Goal: Task Accomplishment & Management: Use online tool/utility

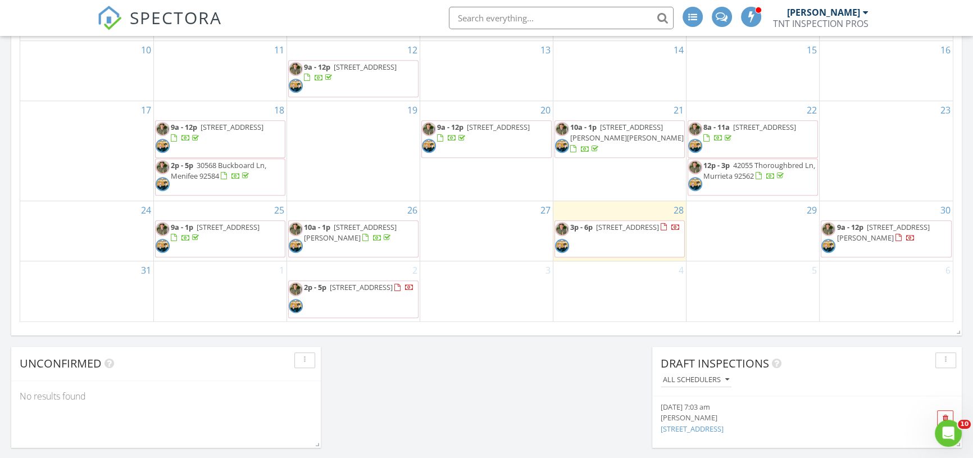
scroll to position [766, 0]
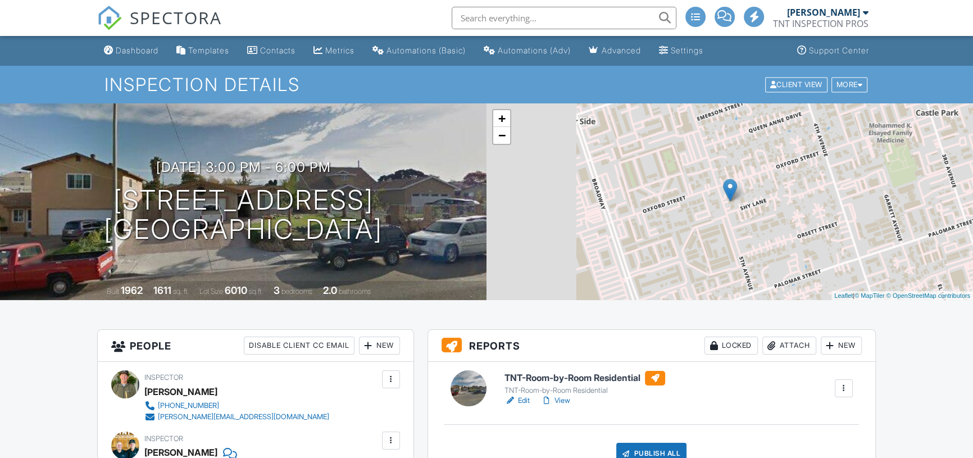
click at [562, 374] on h6 "TNT-Room-by-Room Residential" at bounding box center [585, 378] width 161 height 15
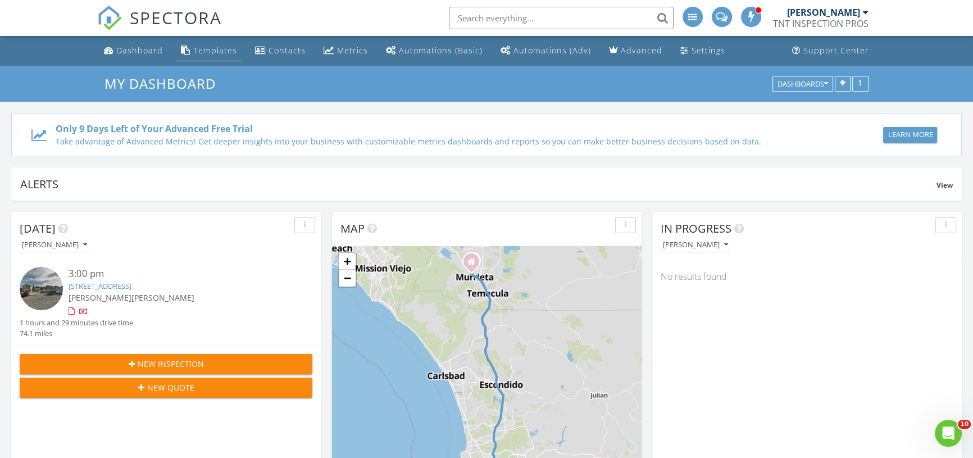
click at [214, 46] on div "Templates" at bounding box center [215, 50] width 44 height 11
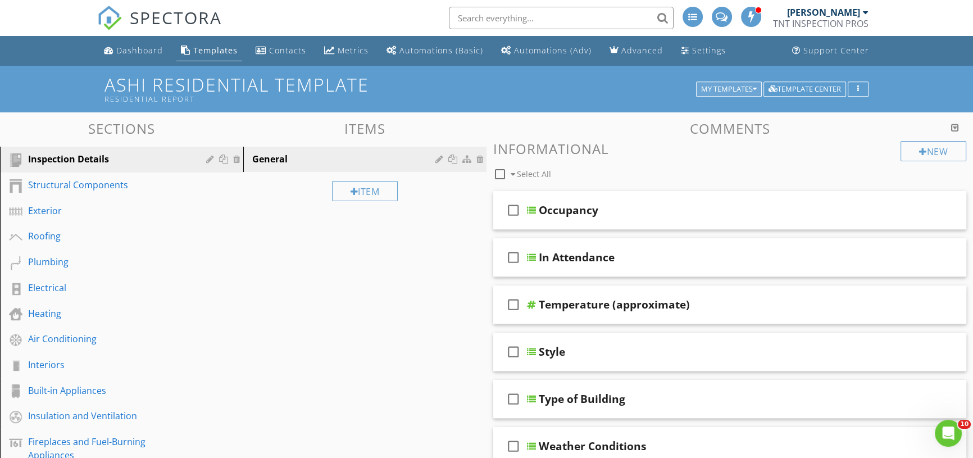
click at [746, 89] on div "My Templates" at bounding box center [729, 89] width 56 height 8
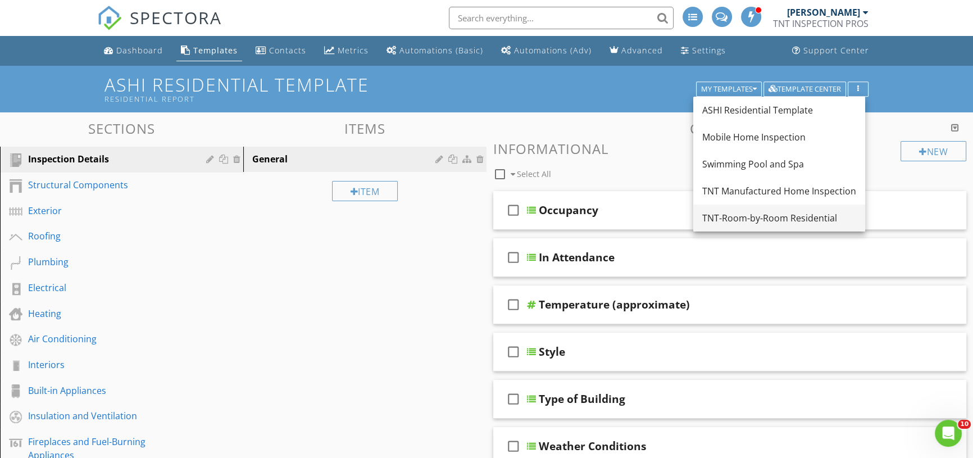
click at [743, 215] on div "TNT-Room-by-Room Residential" at bounding box center [780, 217] width 154 height 13
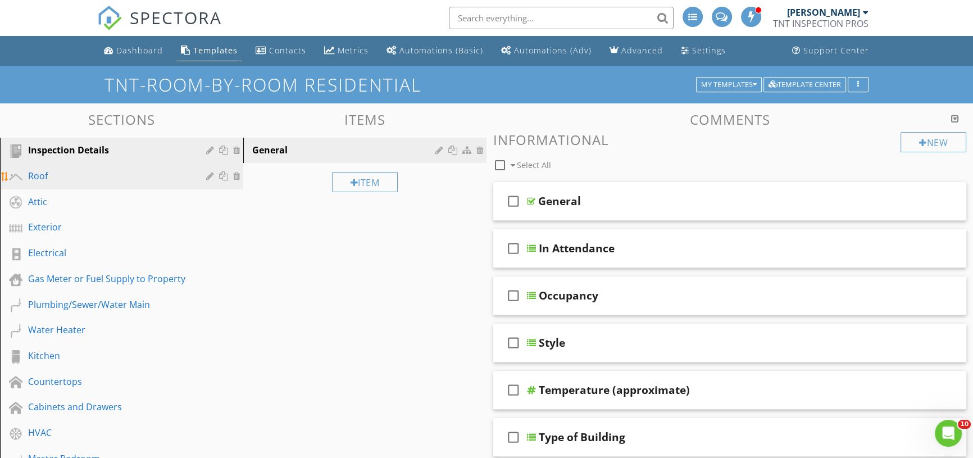
click at [81, 178] on div "Roof" at bounding box center [109, 175] width 162 height 13
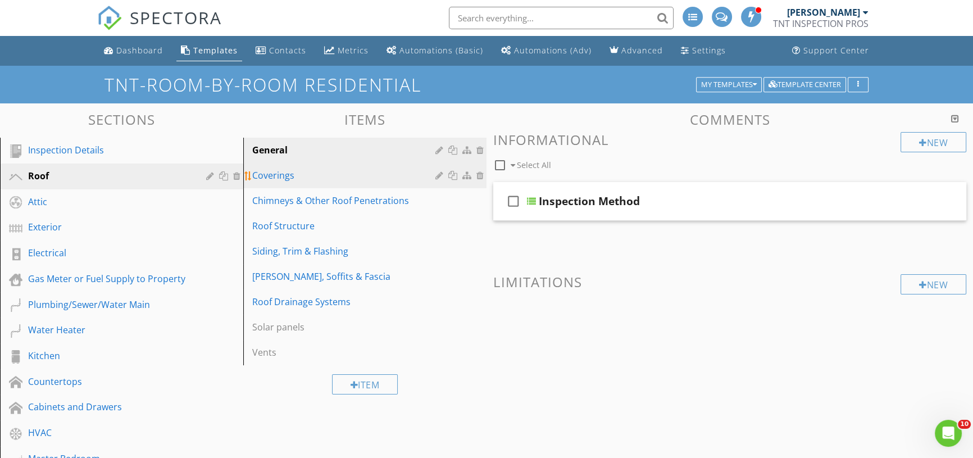
click at [296, 180] on div "Coverings" at bounding box center [345, 175] width 187 height 13
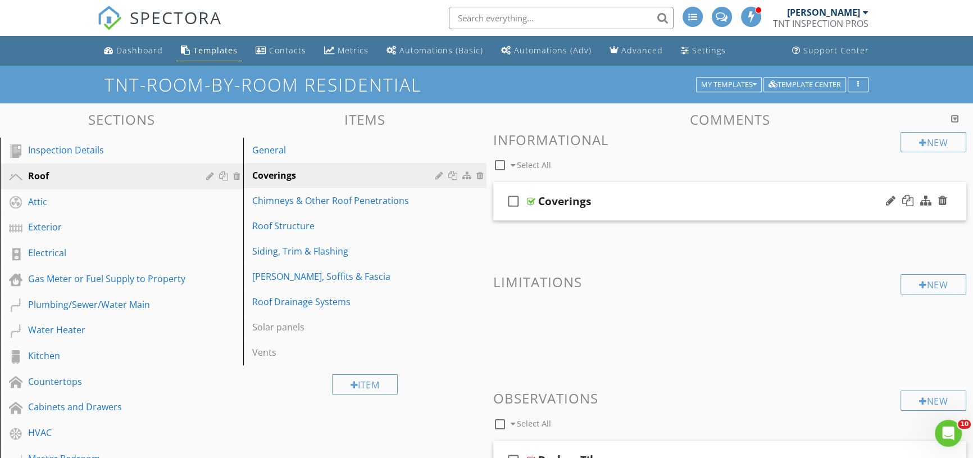
click at [549, 207] on div "Coverings" at bounding box center [564, 200] width 53 height 13
click at [528, 202] on div at bounding box center [531, 201] width 8 height 9
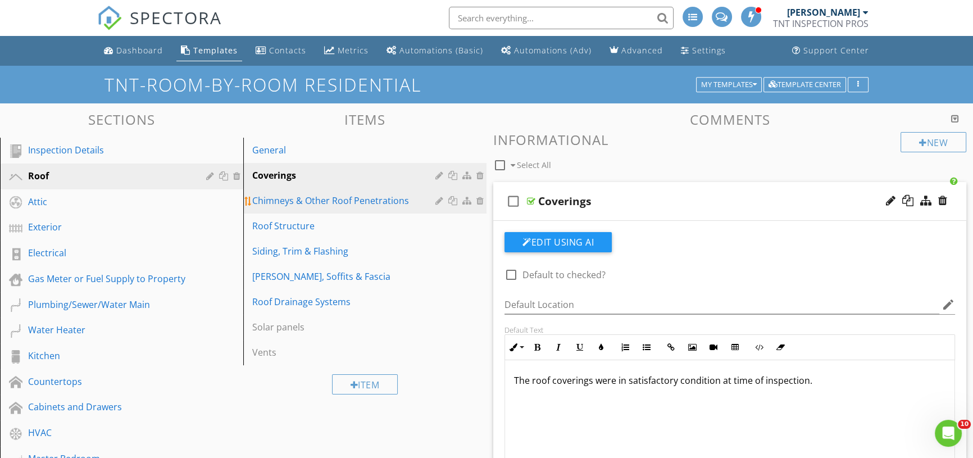
click at [307, 211] on link "Chimneys & Other Roof Penetrations" at bounding box center [367, 200] width 240 height 25
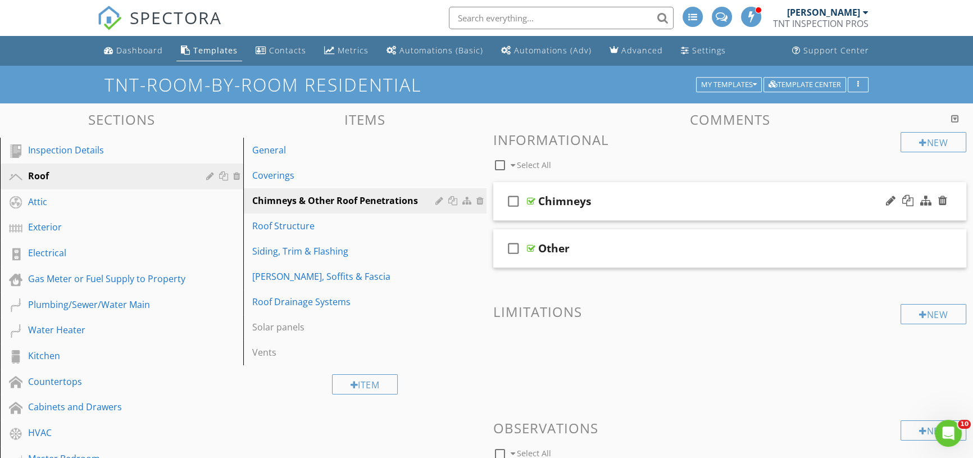
click at [528, 201] on div at bounding box center [531, 201] width 8 height 9
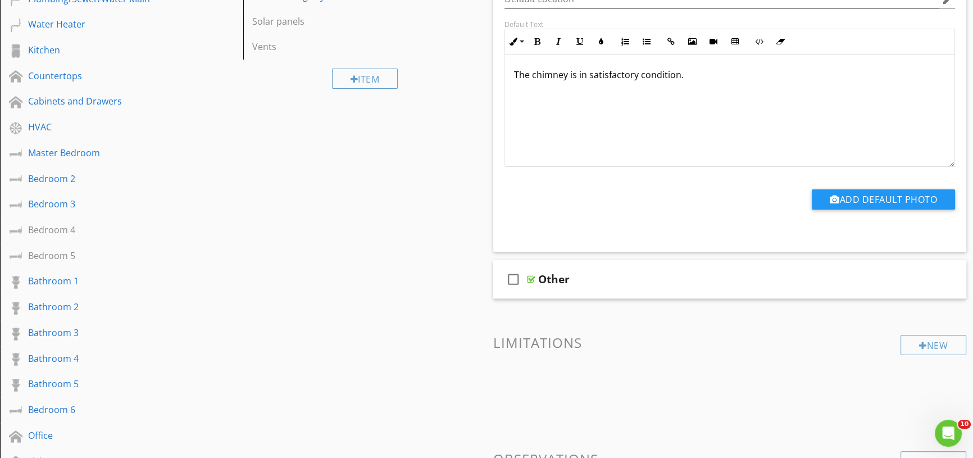
scroll to position [306, 0]
click at [528, 278] on div at bounding box center [531, 278] width 8 height 9
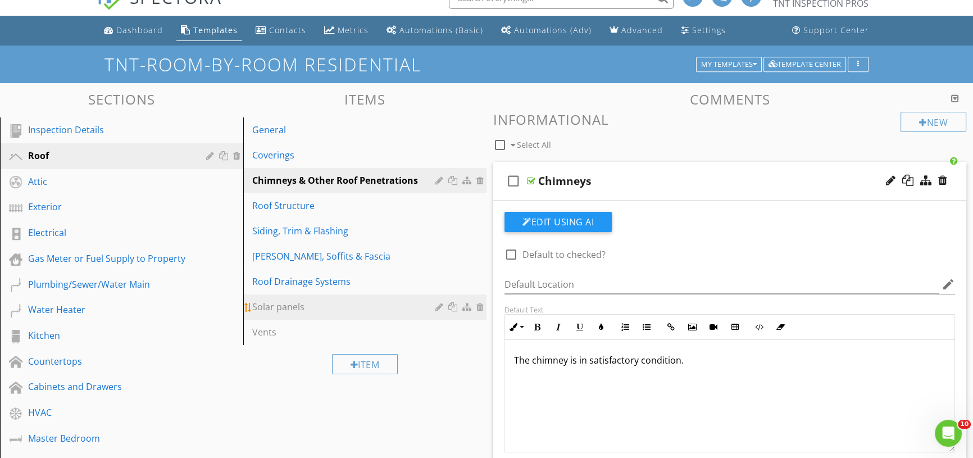
scroll to position [0, 0]
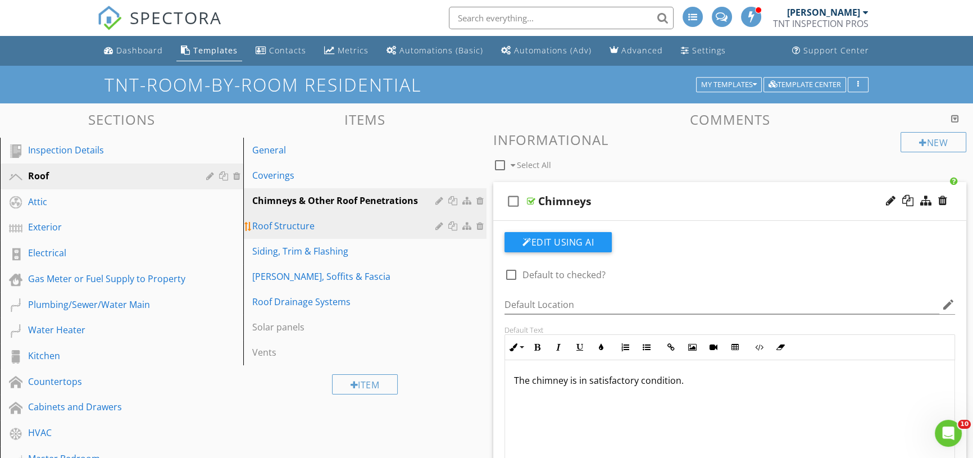
click at [323, 227] on div "Roof Structure" at bounding box center [345, 225] width 187 height 13
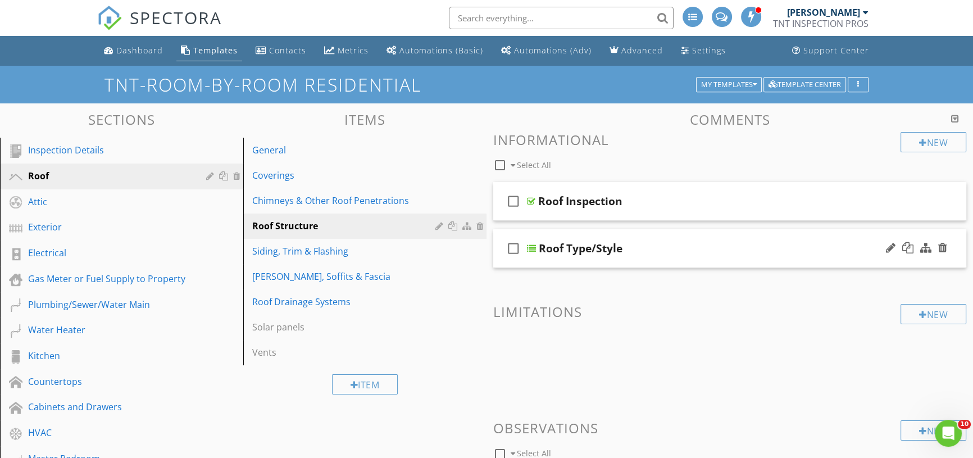
click at [536, 247] on div "check_box_outline_blank Roof Type/Style" at bounding box center [729, 248] width 473 height 39
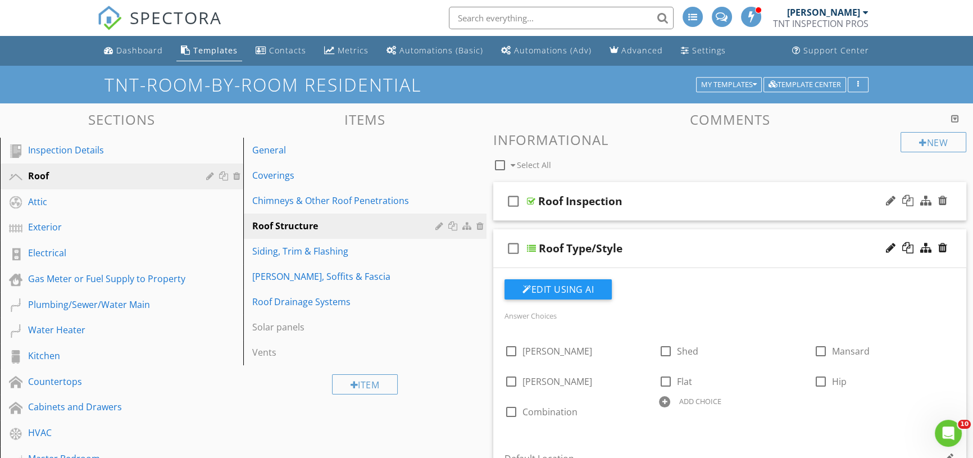
click at [528, 202] on div at bounding box center [531, 201] width 8 height 9
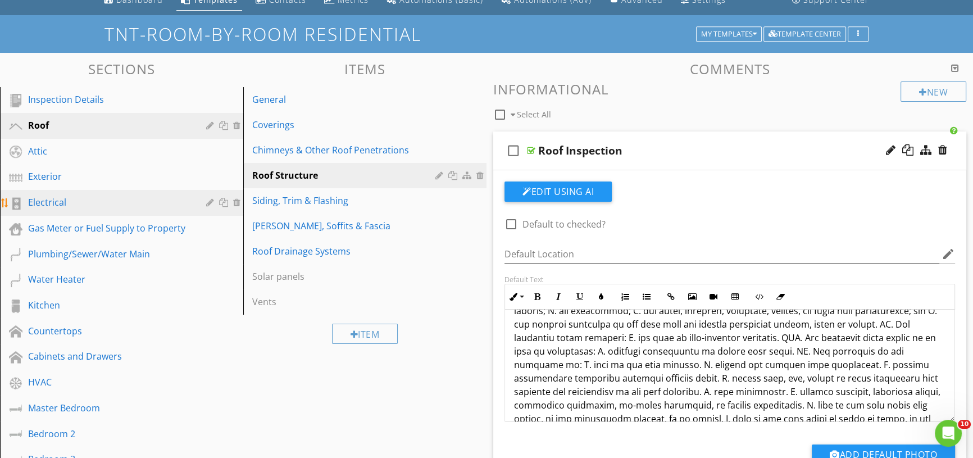
scroll to position [102, 0]
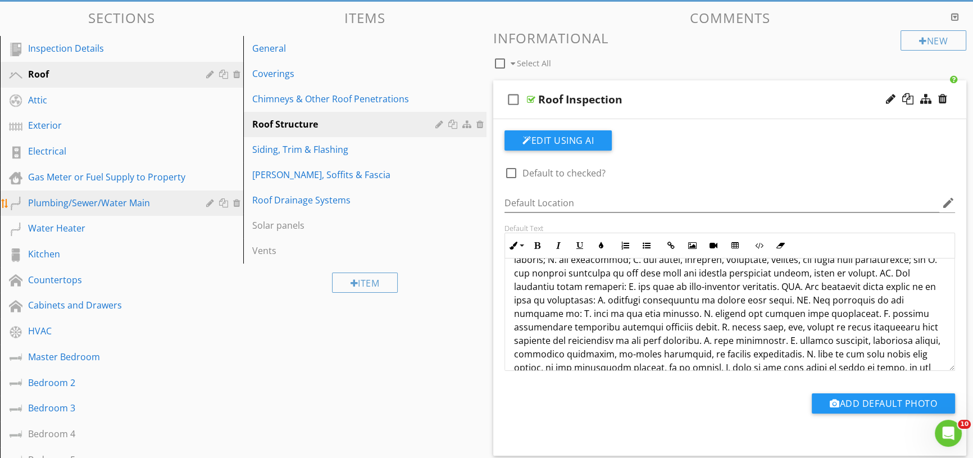
click at [137, 206] on div "Plumbing/Sewer/Water Main" at bounding box center [109, 202] width 162 height 13
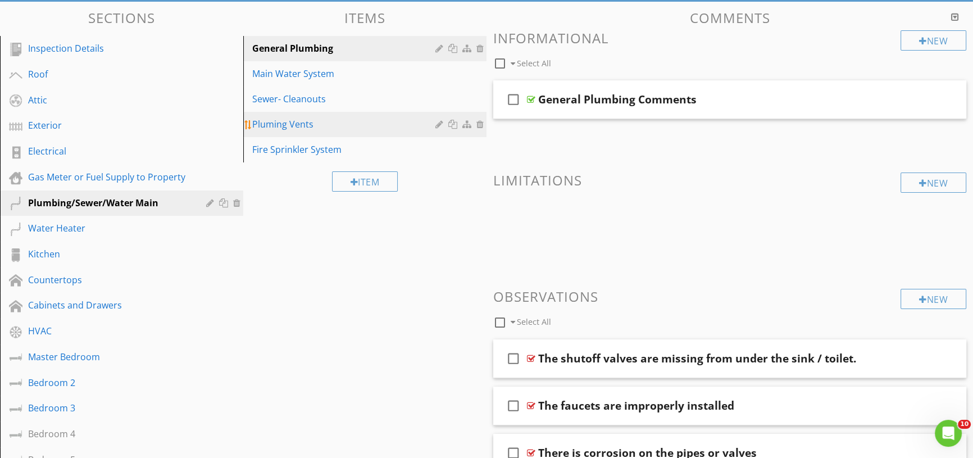
click at [304, 124] on div "Pluming Vents" at bounding box center [345, 123] width 187 height 13
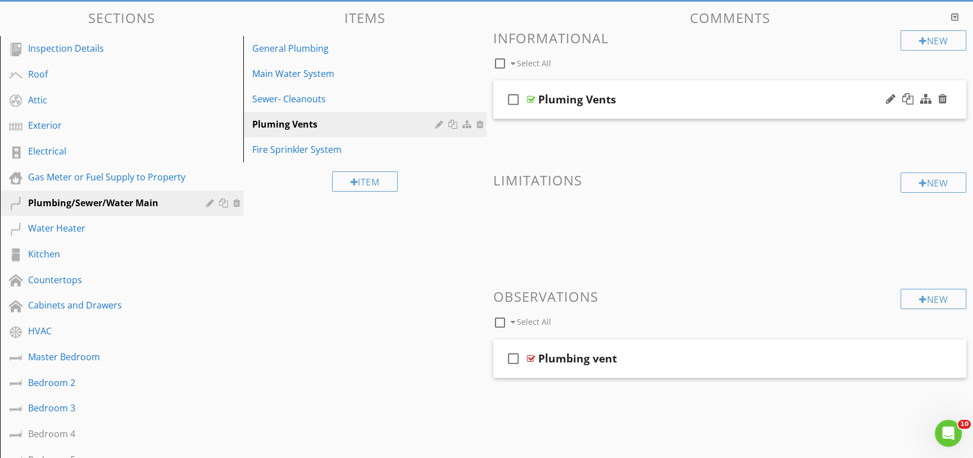
click at [529, 98] on div at bounding box center [531, 99] width 8 height 9
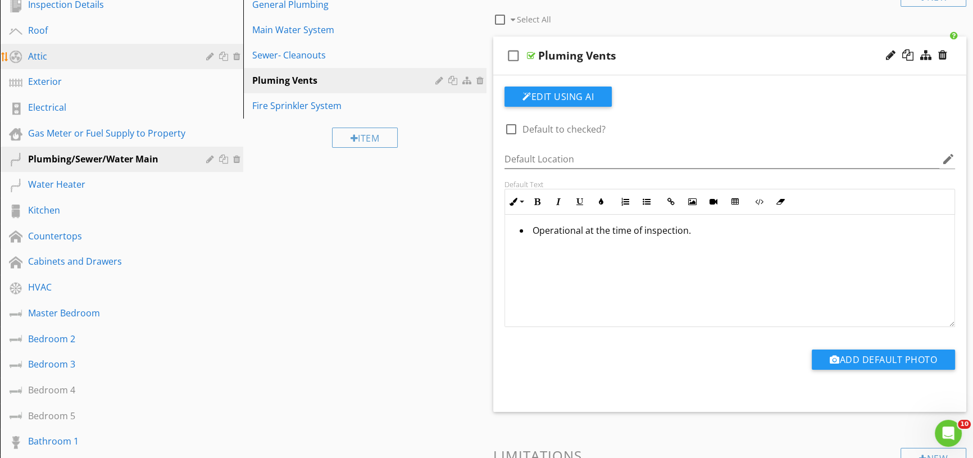
scroll to position [204, 0]
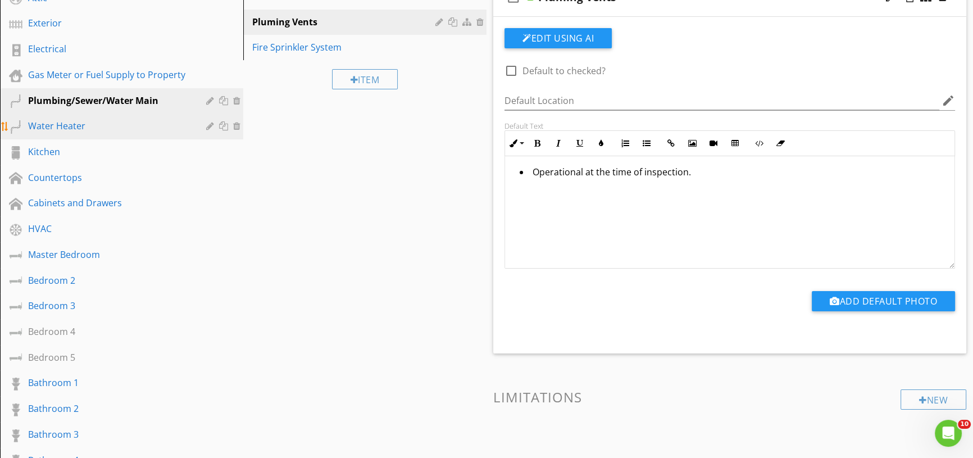
click at [67, 133] on div "Water Heater" at bounding box center [130, 126] width 204 height 15
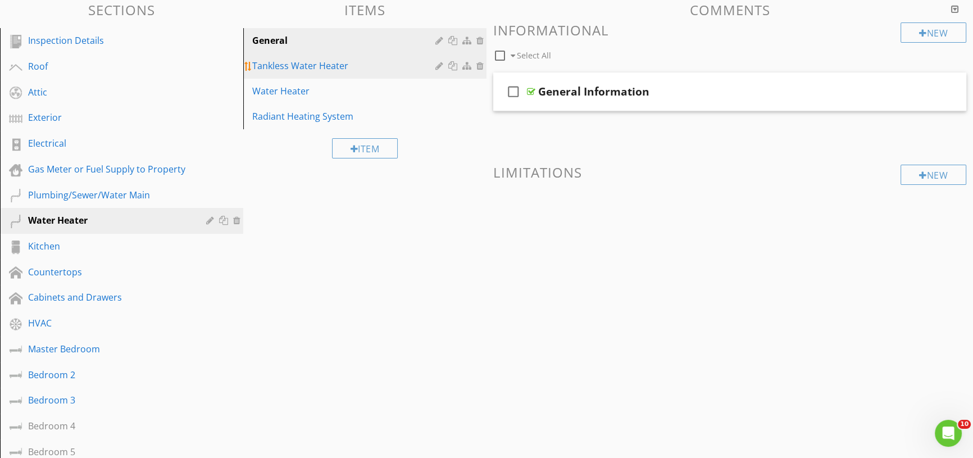
scroll to position [0, 0]
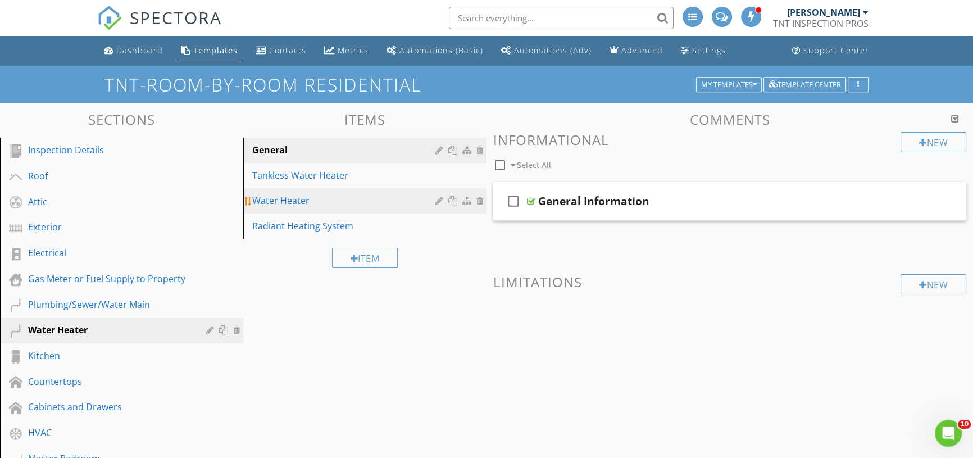
click at [296, 200] on div "Water Heater" at bounding box center [345, 200] width 187 height 13
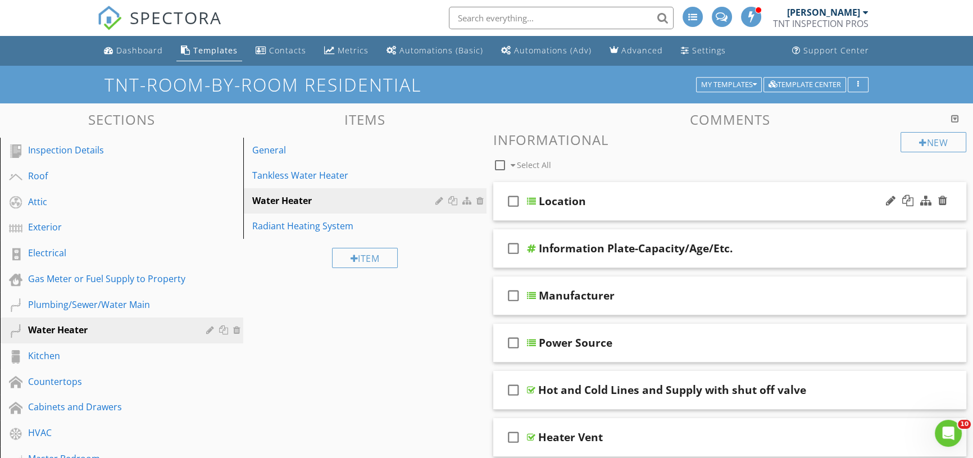
click at [528, 201] on div at bounding box center [531, 201] width 9 height 9
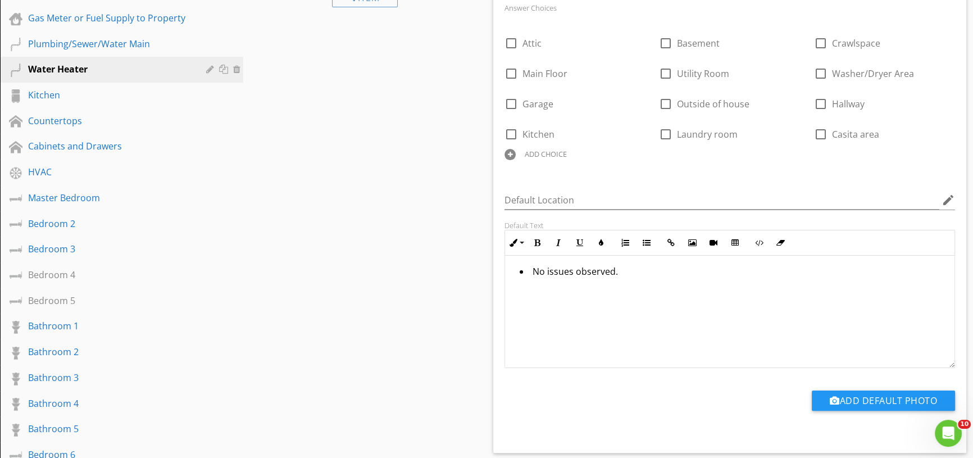
scroll to position [460, 0]
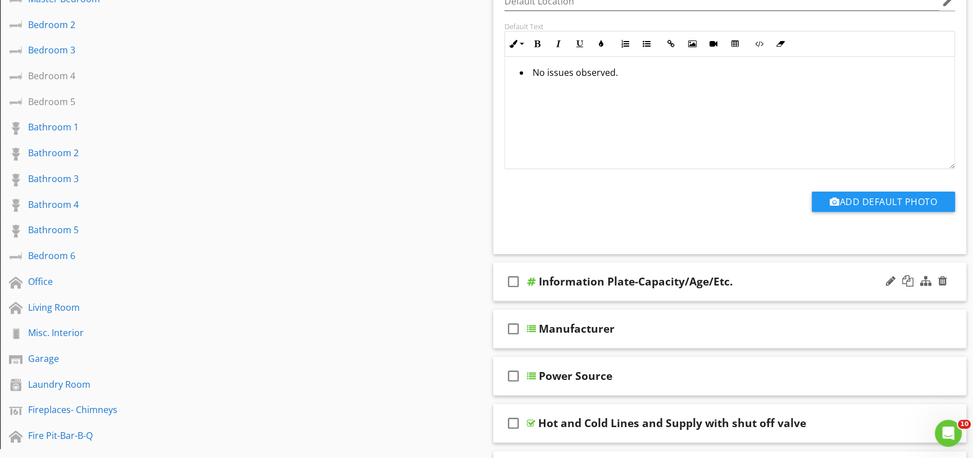
click at [531, 279] on div at bounding box center [531, 281] width 9 height 9
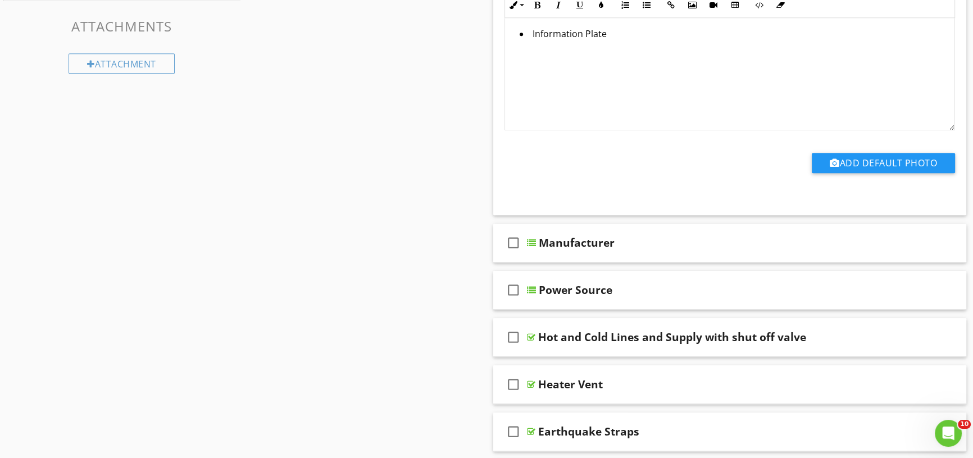
scroll to position [971, 0]
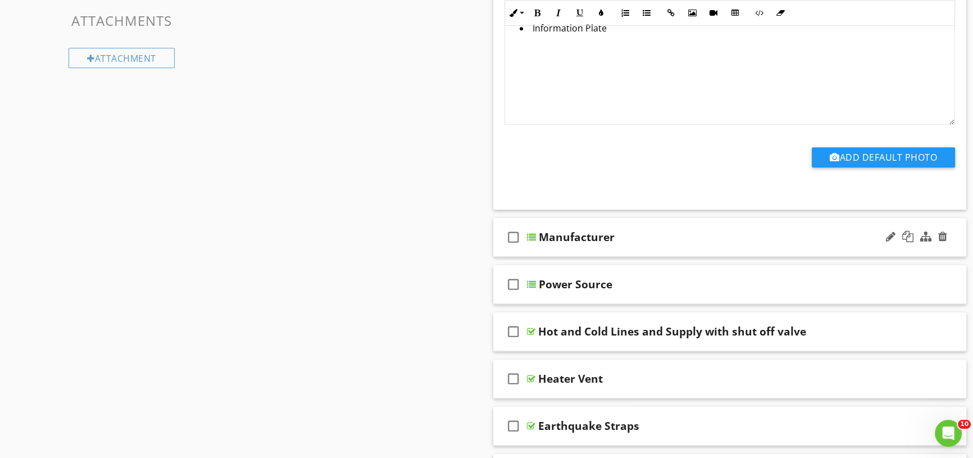
click at [531, 236] on div at bounding box center [531, 237] width 9 height 9
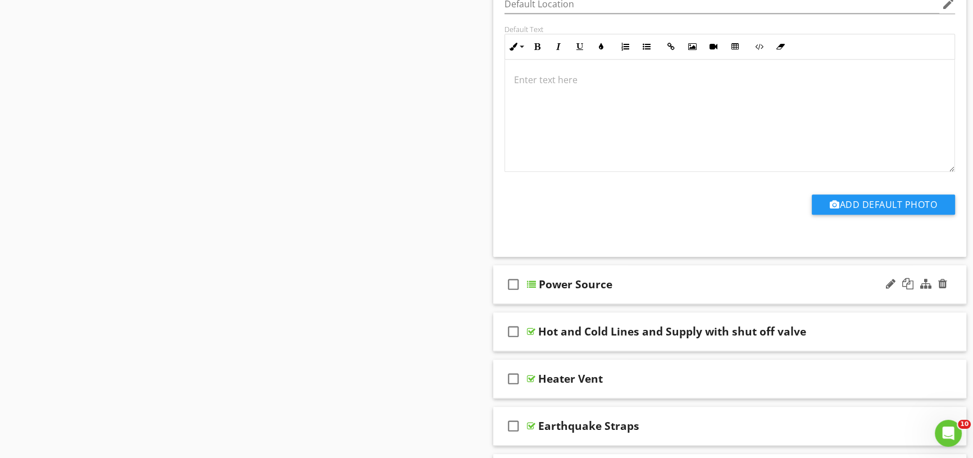
scroll to position [1533, 0]
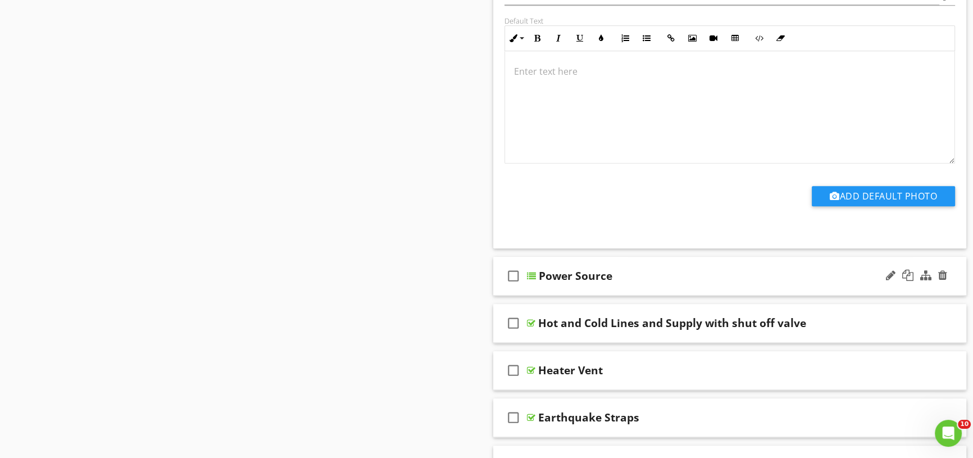
click at [533, 274] on div at bounding box center [531, 275] width 9 height 9
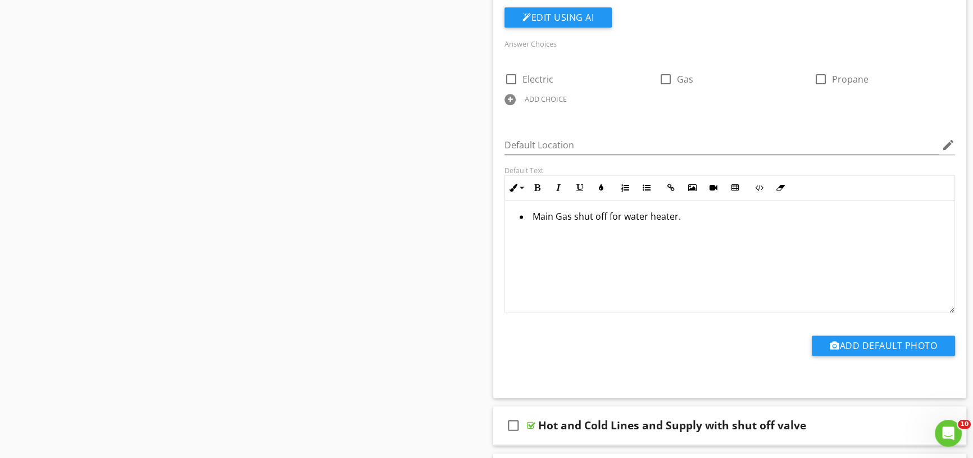
scroll to position [1992, 0]
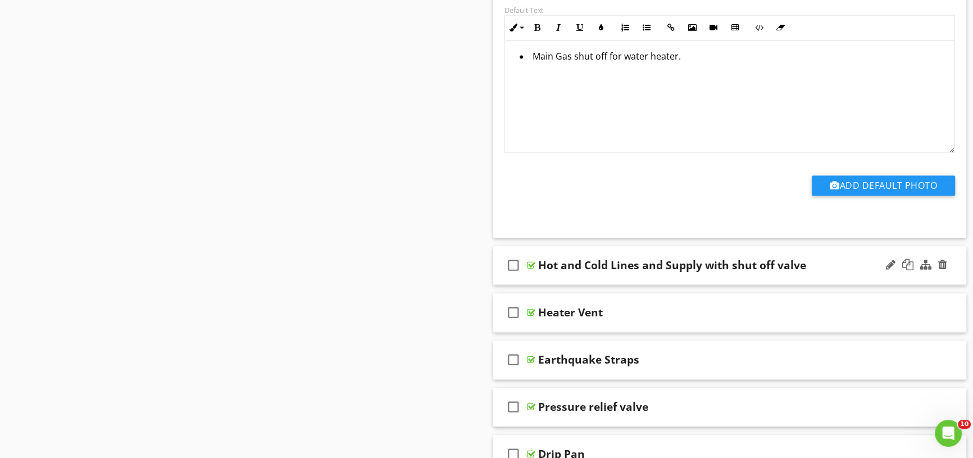
click at [532, 265] on div at bounding box center [531, 265] width 8 height 9
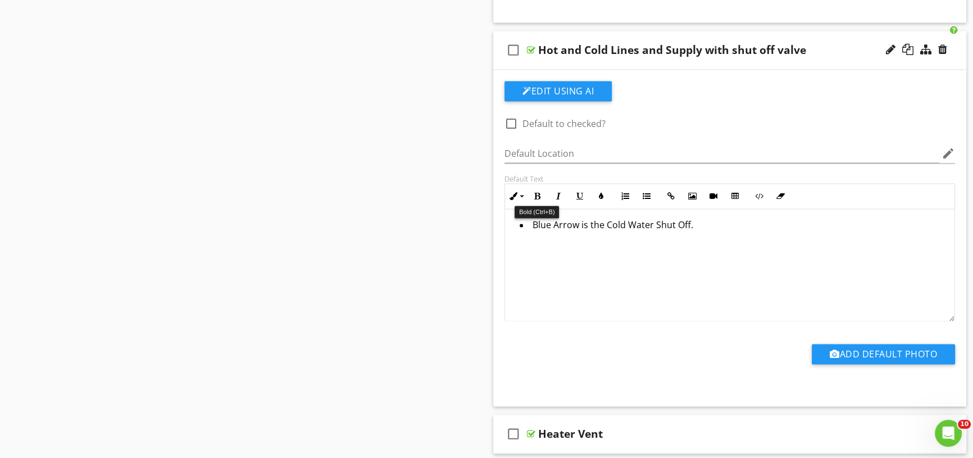
scroll to position [2350, 0]
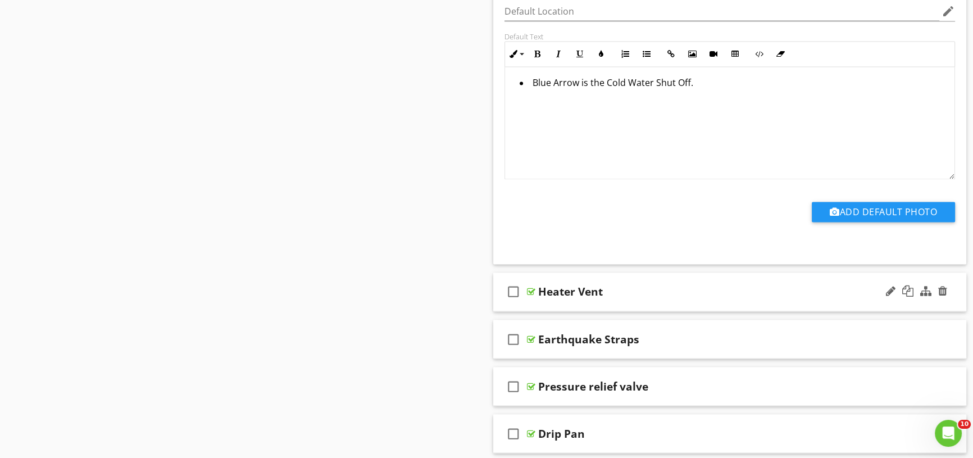
click at [535, 288] on div at bounding box center [531, 291] width 8 height 9
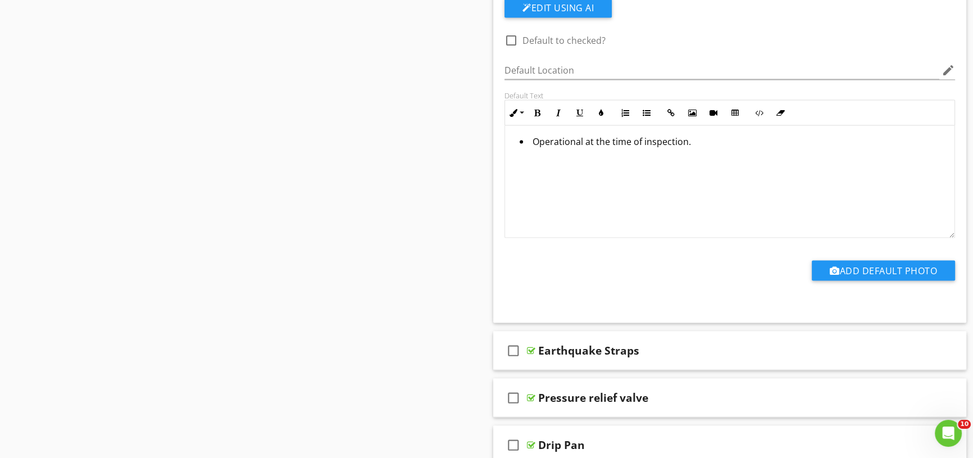
scroll to position [2708, 0]
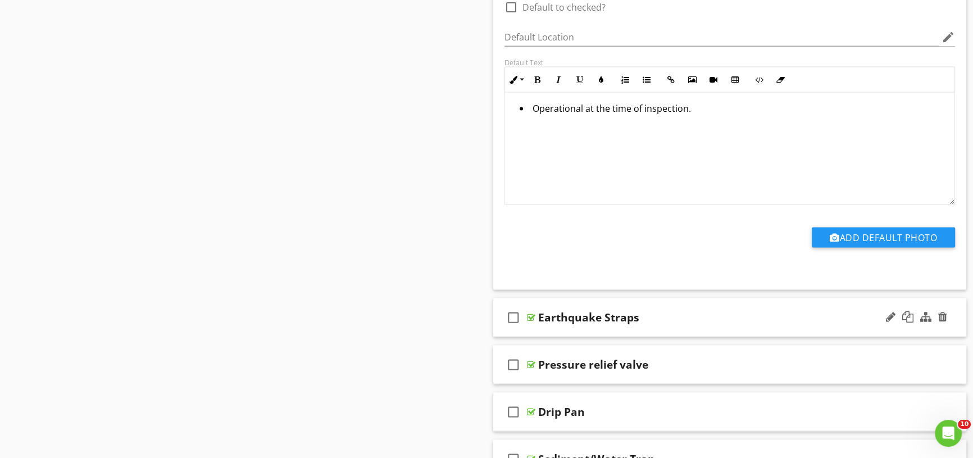
click at [532, 314] on div at bounding box center [531, 317] width 8 height 9
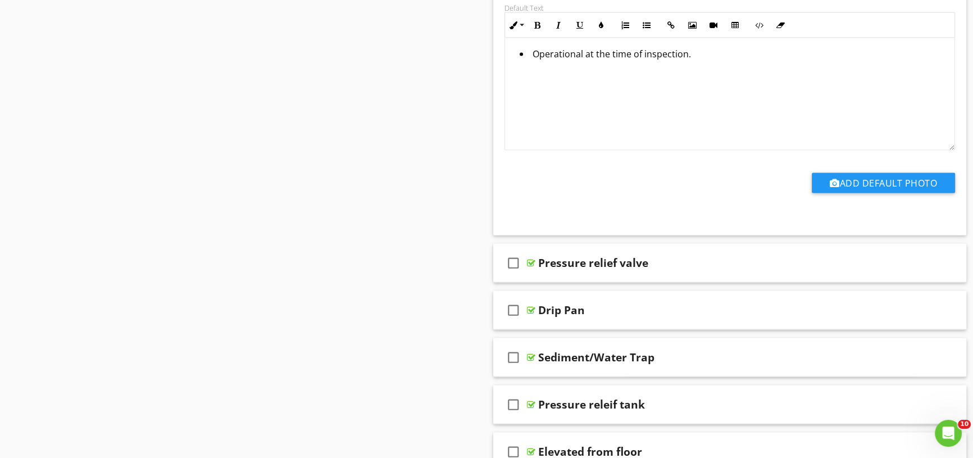
scroll to position [3168, 0]
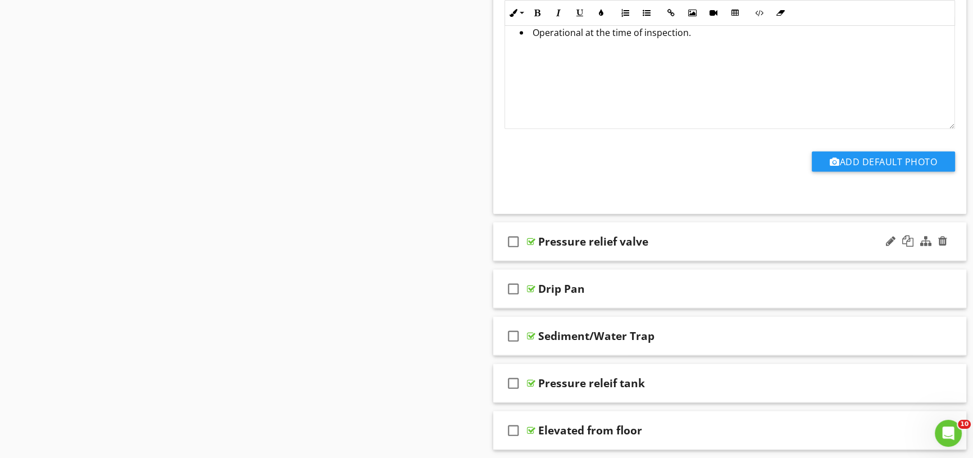
click at [532, 237] on div at bounding box center [531, 241] width 8 height 9
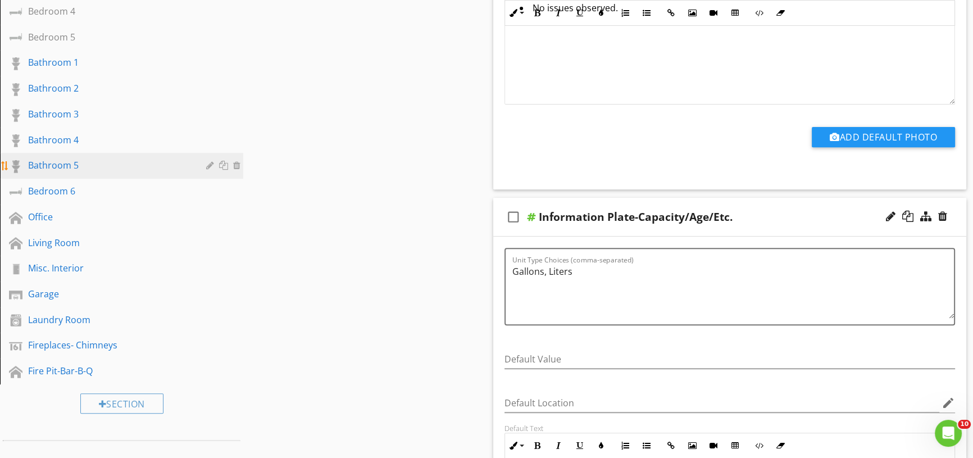
scroll to position [562, 0]
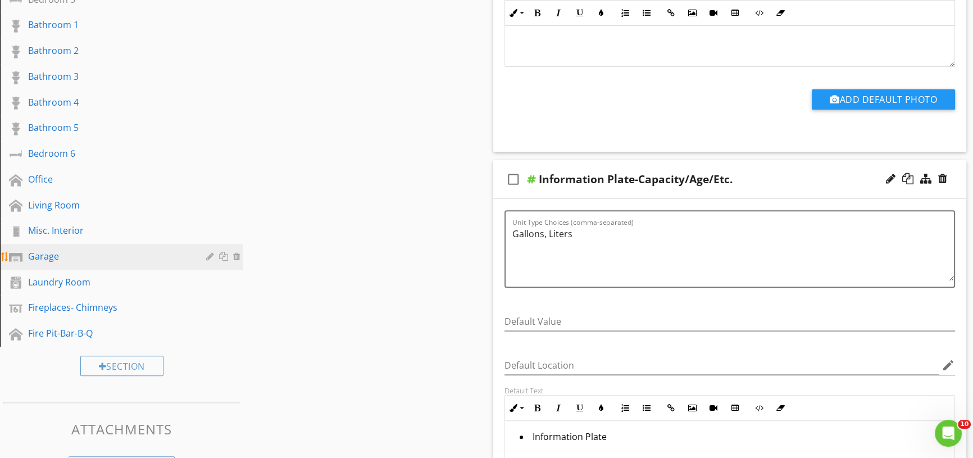
click at [64, 260] on div "Garage" at bounding box center [109, 256] width 162 height 13
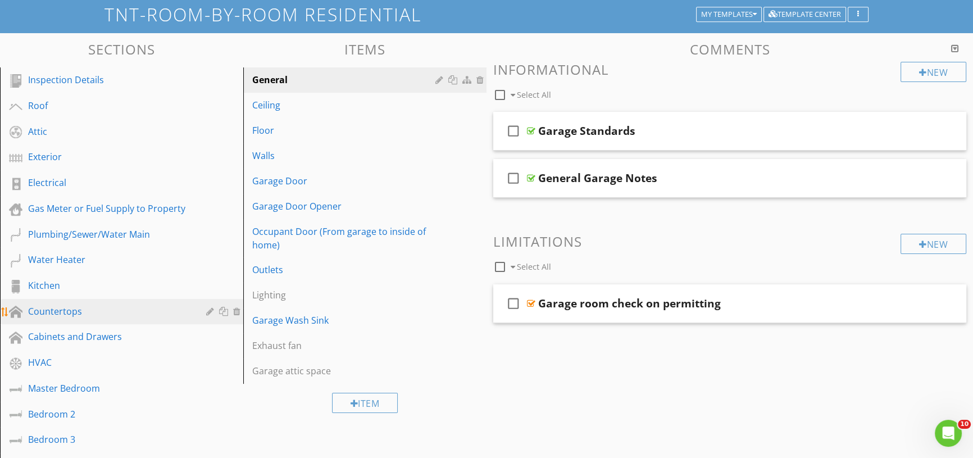
scroll to position [0, 0]
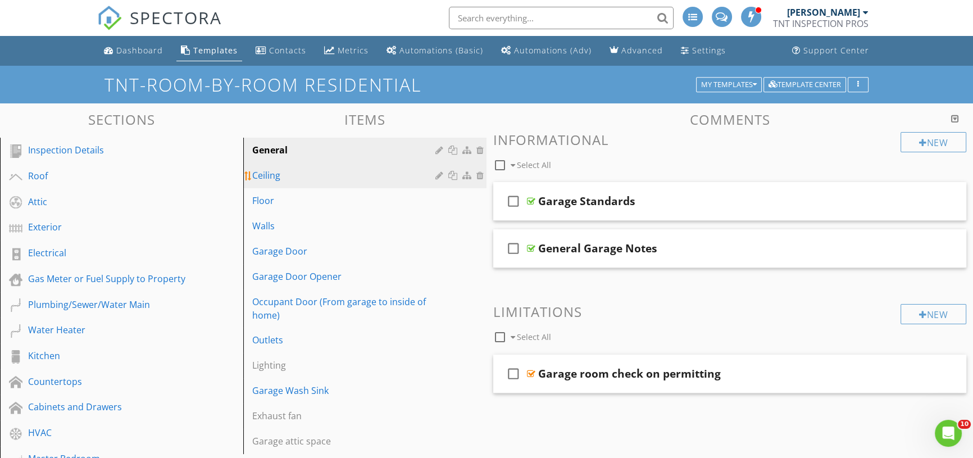
click at [285, 176] on div "Ceiling" at bounding box center [345, 175] width 187 height 13
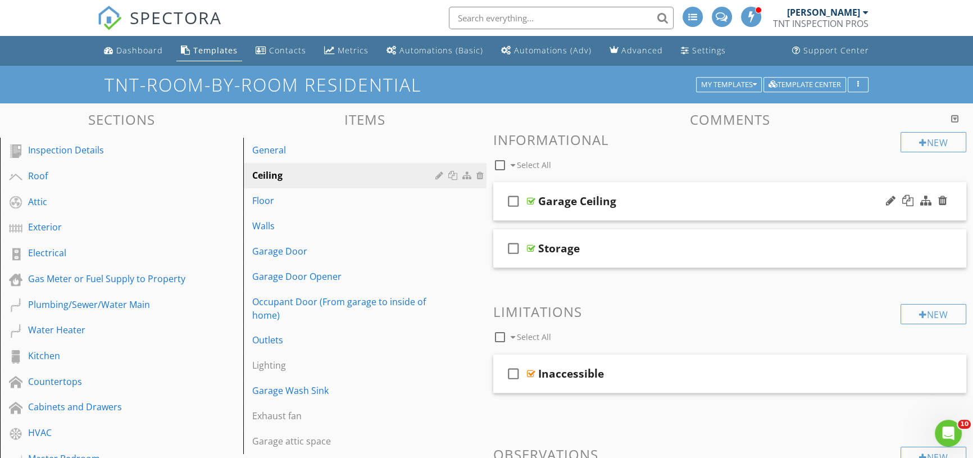
click at [531, 200] on div at bounding box center [531, 201] width 8 height 9
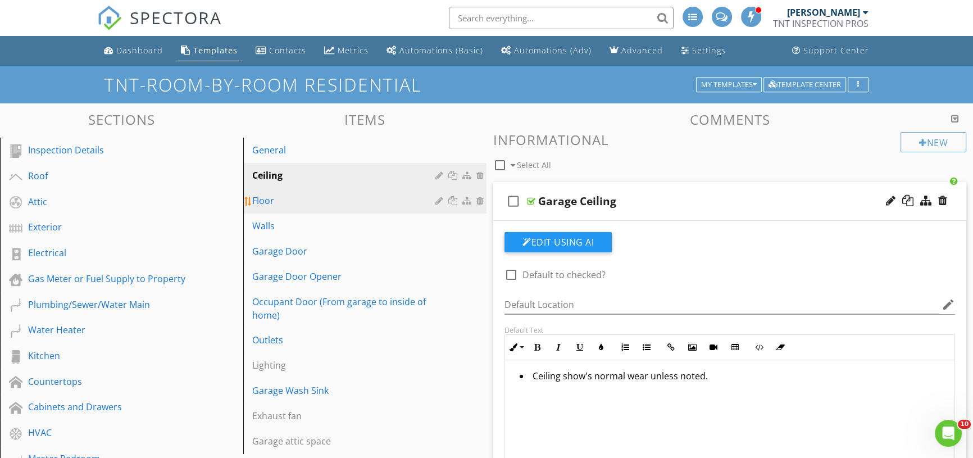
click at [339, 207] on div "Floor" at bounding box center [345, 200] width 187 height 13
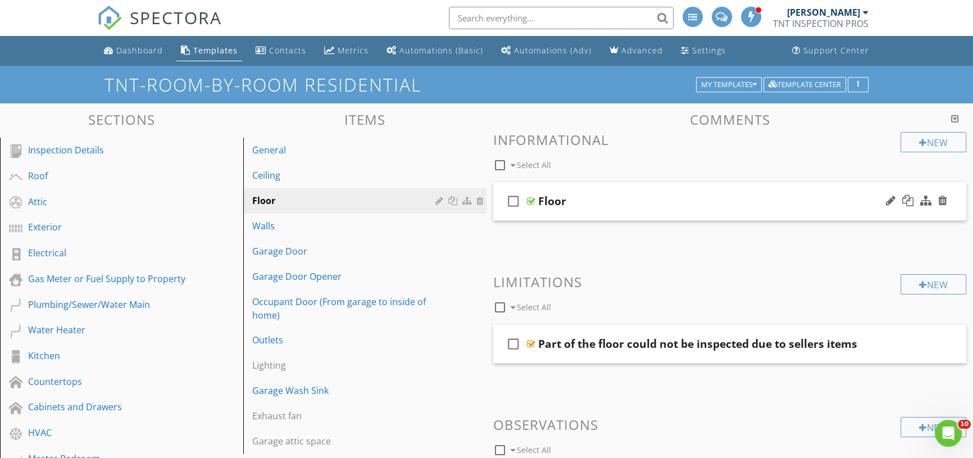
click at [529, 199] on div at bounding box center [531, 201] width 8 height 9
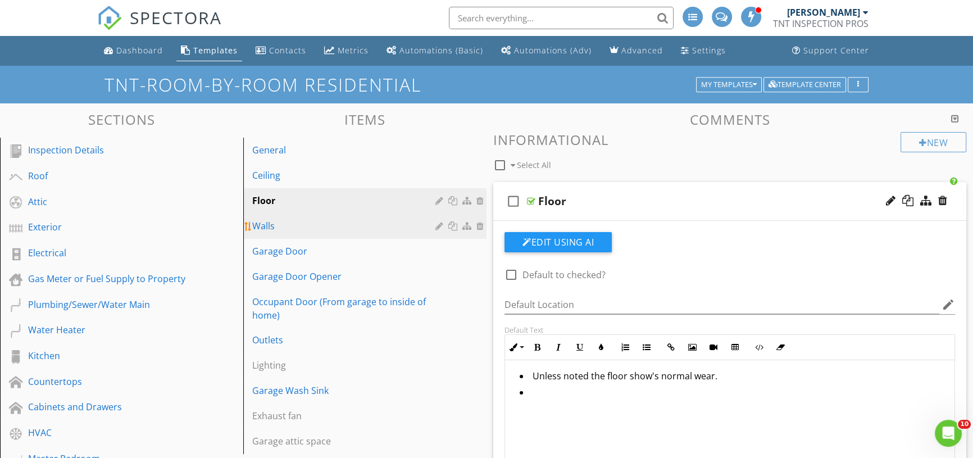
click at [280, 221] on div "Walls" at bounding box center [345, 225] width 187 height 13
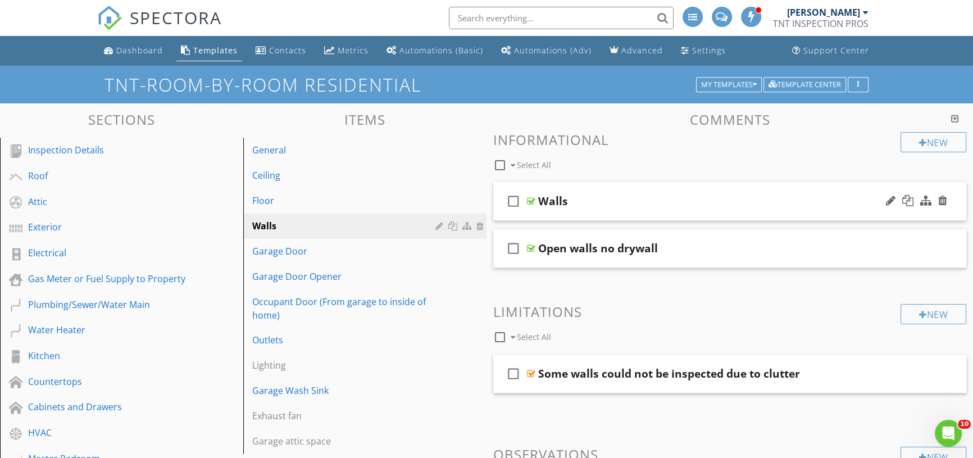
click at [529, 205] on div at bounding box center [531, 201] width 8 height 9
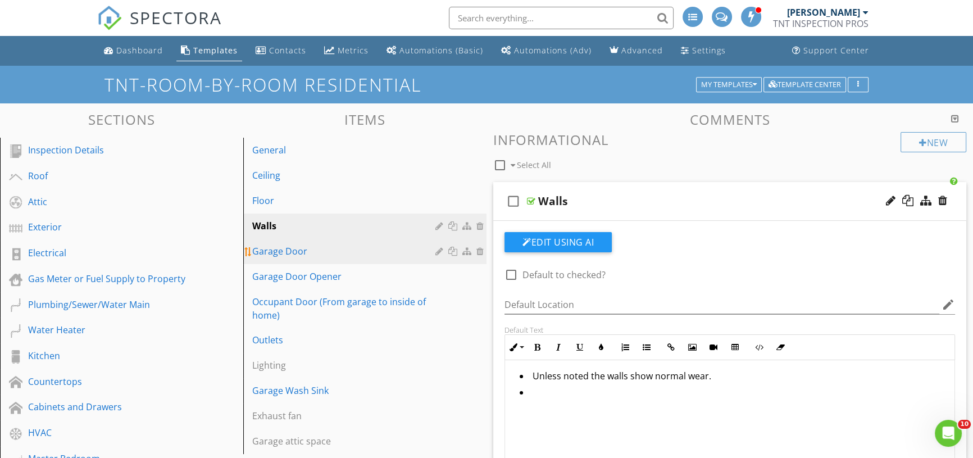
scroll to position [51, 0]
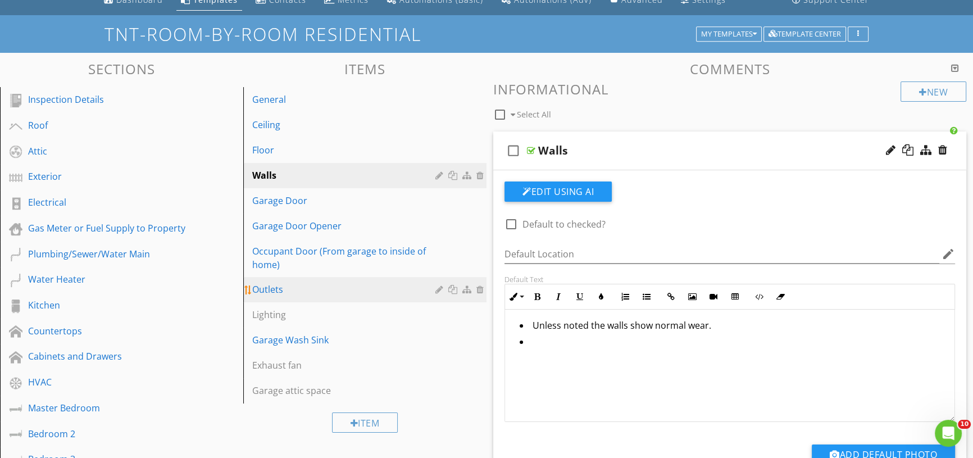
click at [278, 290] on div "Outlets" at bounding box center [345, 289] width 187 height 13
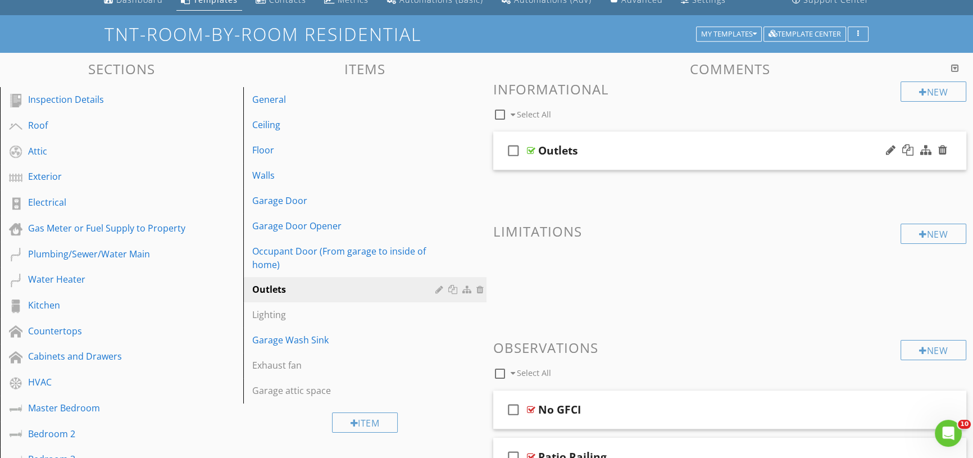
click at [531, 149] on div at bounding box center [531, 150] width 8 height 9
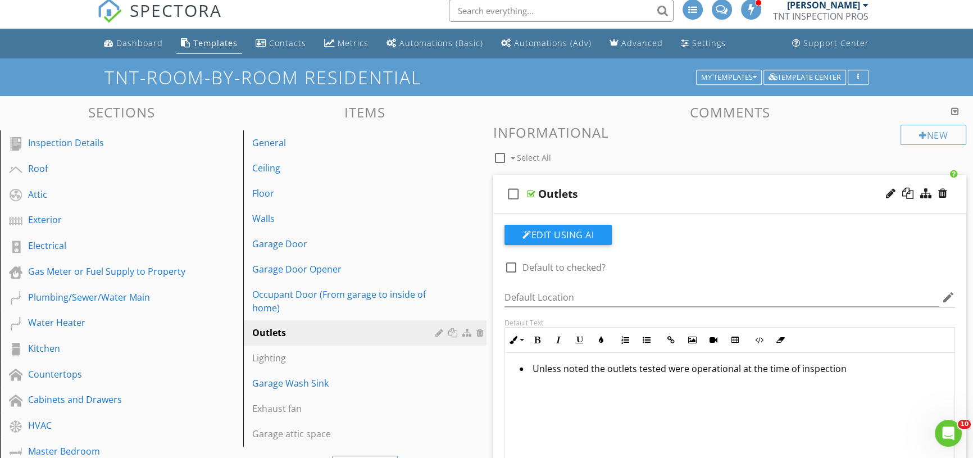
scroll to position [2, 0]
